Goal: Check status: Check status

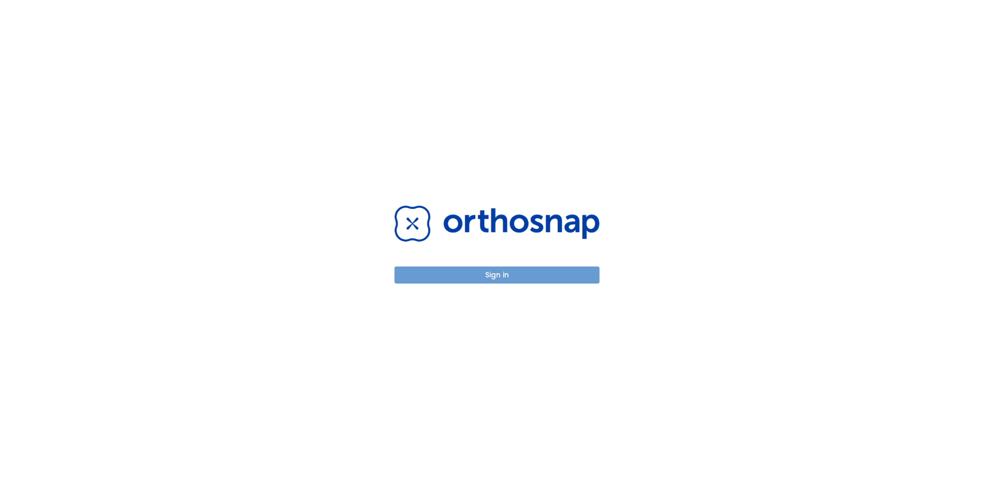
click at [492, 273] on button "Sign in" at bounding box center [496, 275] width 205 height 17
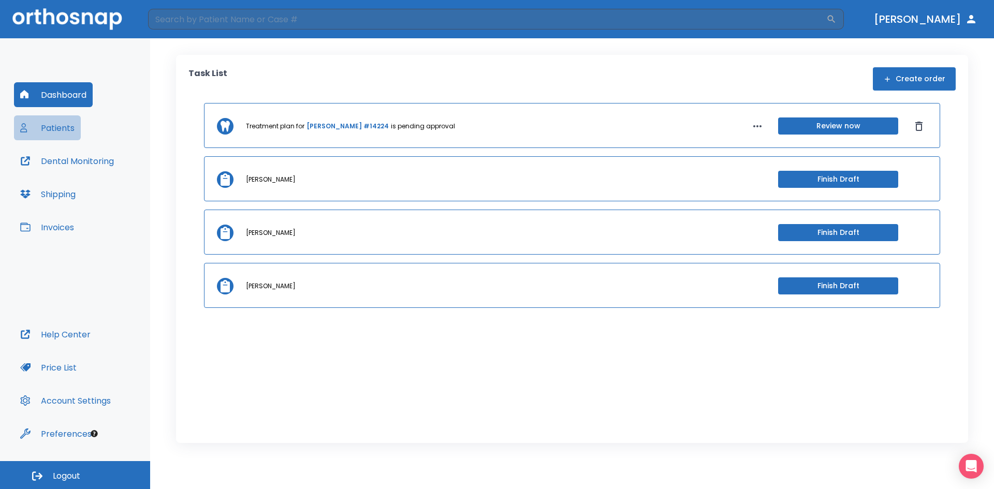
click at [62, 130] on button "Patients" at bounding box center [47, 127] width 67 height 25
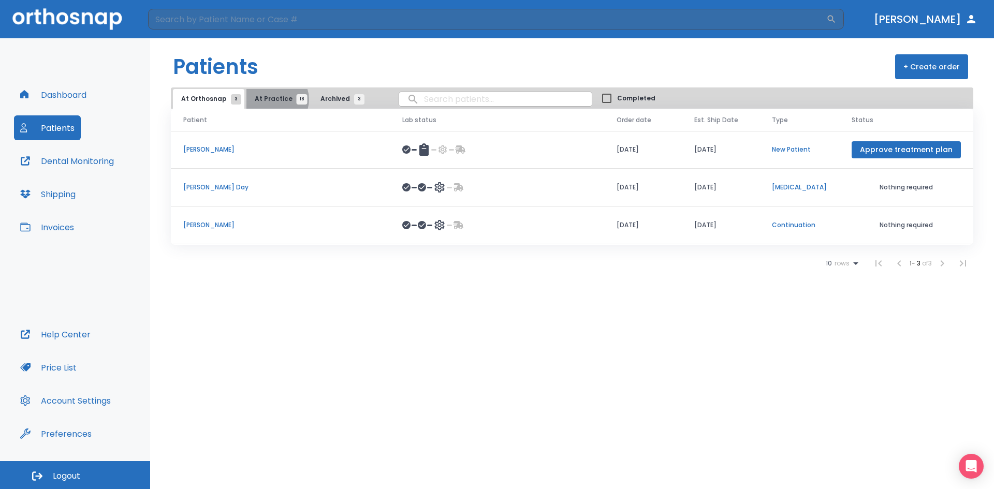
click at [273, 99] on span "At Practice 18" at bounding box center [278, 98] width 47 height 9
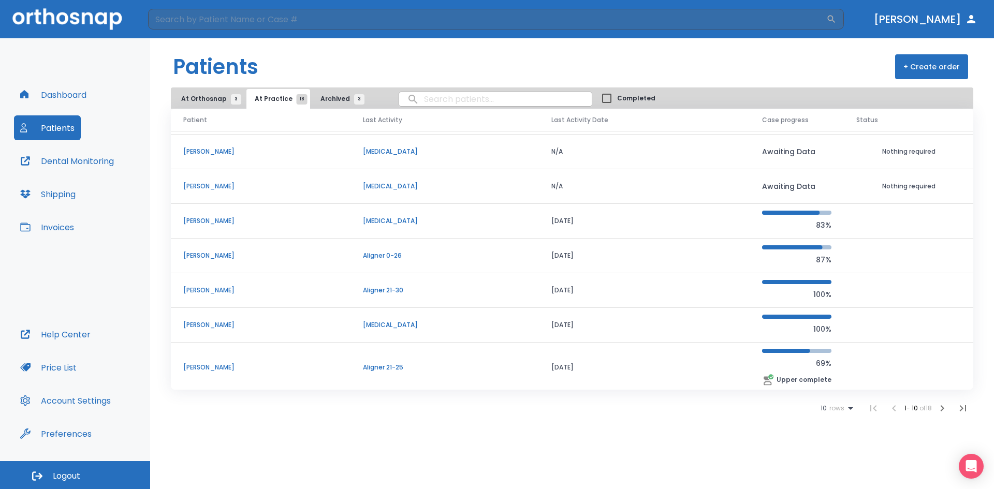
scroll to position [104, 0]
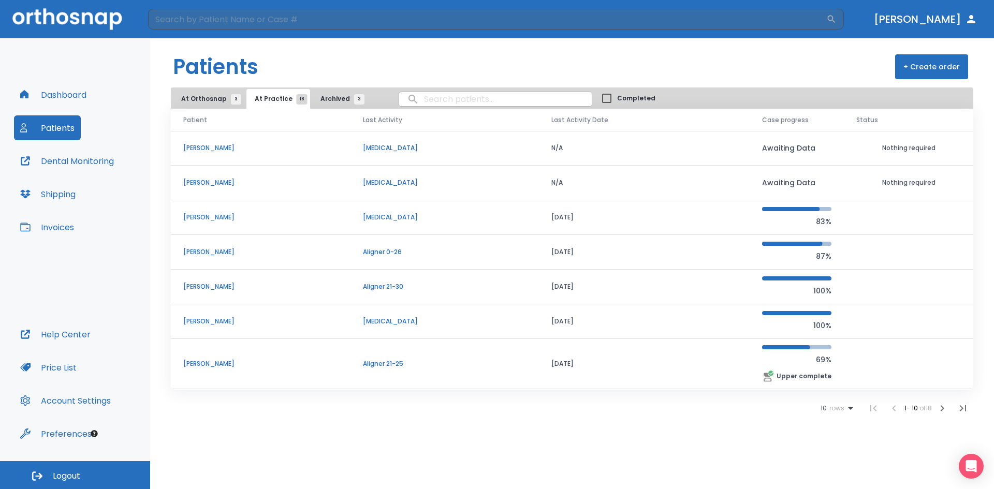
drag, startPoint x: 253, startPoint y: 360, endPoint x: 243, endPoint y: 362, distance: 10.0
click at [243, 362] on td "[PERSON_NAME]" at bounding box center [261, 364] width 180 height 50
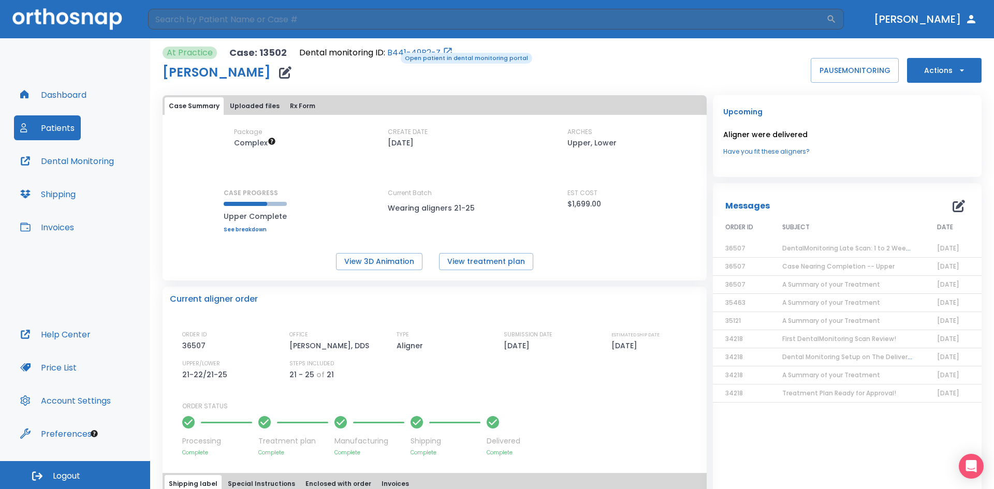
click at [393, 52] on link "B441-49B2-Z" at bounding box center [413, 53] width 53 height 12
click at [414, 51] on link "B441-49B2-Z" at bounding box center [413, 53] width 53 height 12
click at [415, 53] on link "B441-49B2-Z" at bounding box center [413, 53] width 53 height 12
click at [58, 124] on button "Patients" at bounding box center [47, 127] width 67 height 25
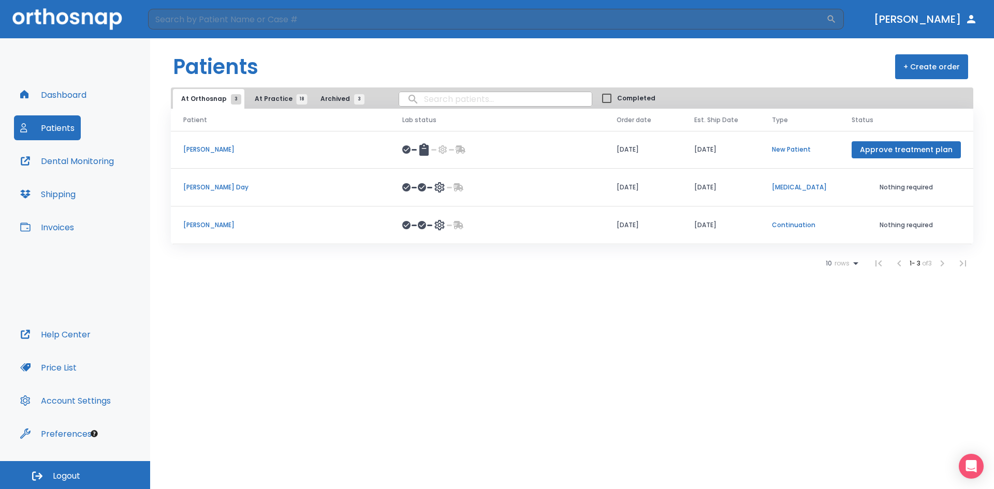
click at [211, 226] on p "[PERSON_NAME]" at bounding box center [280, 225] width 194 height 9
